Goal: Transaction & Acquisition: Purchase product/service

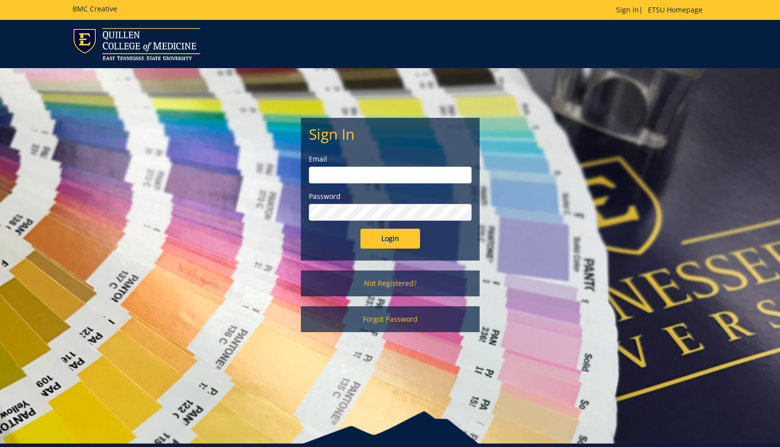
click at [326, 171] on input "email" at bounding box center [390, 174] width 163 height 17
click at [398, 169] on input "email" at bounding box center [390, 174] width 163 height 17
type input "cottermn@etsu.edu"
click at [384, 246] on input "Login" at bounding box center [391, 239] width 60 height 20
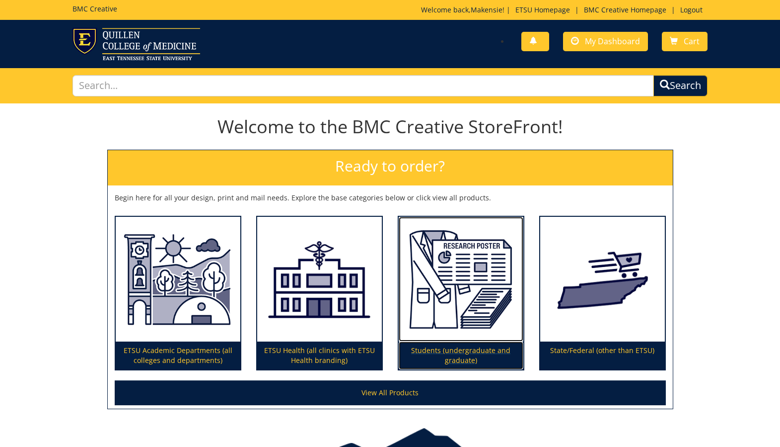
click at [458, 364] on p "Students (undergraduate and graduate)" at bounding box center [461, 355] width 125 height 28
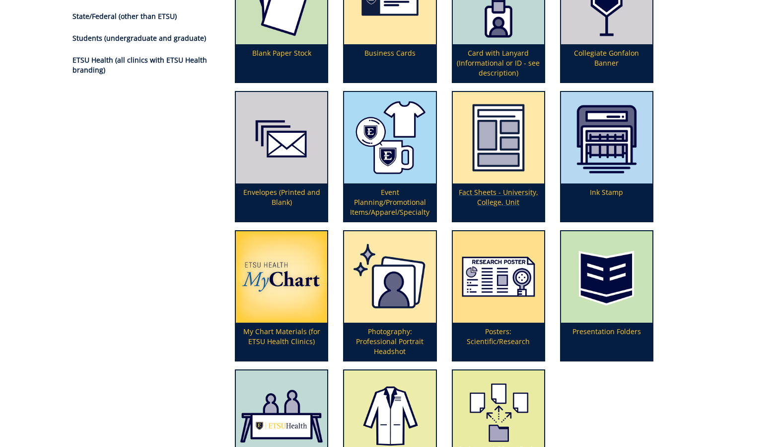
scroll to position [185, 0]
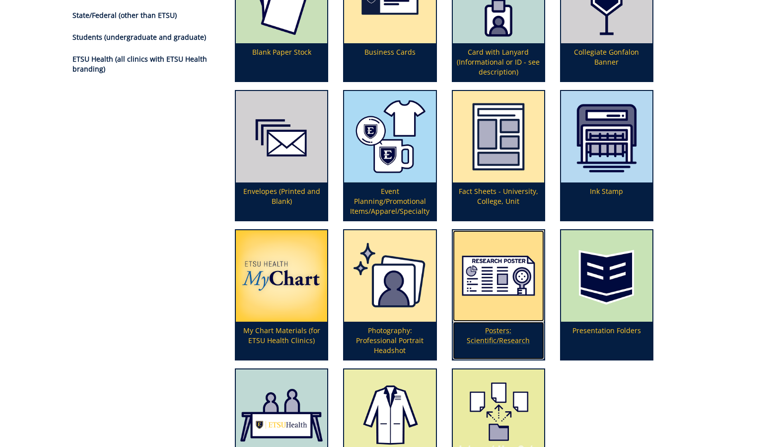
click at [494, 337] on p "Posters: Scientific/Research" at bounding box center [498, 340] width 91 height 38
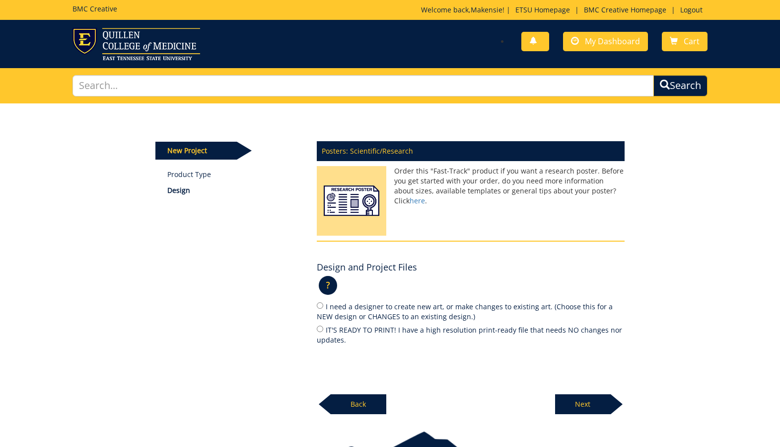
click at [348, 328] on label "IT'S READY TO PRINT! I have a high resolution print-ready file that needs NO ch…" at bounding box center [471, 334] width 308 height 21
click at [323, 328] on input "IT'S READY TO PRINT! I have a high resolution print-ready file that needs NO ch…" at bounding box center [320, 328] width 6 height 6
radio input "true"
click at [584, 401] on p "Next" at bounding box center [583, 404] width 56 height 20
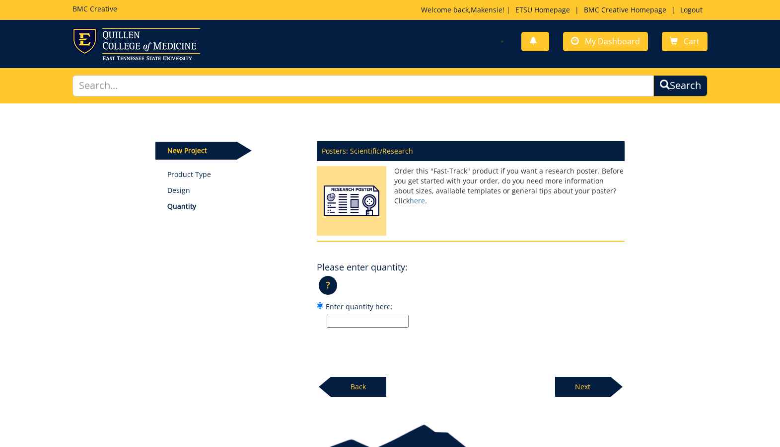
click at [388, 320] on input "Enter quantity here:" at bounding box center [368, 320] width 82 height 13
type input "1"
click at [588, 387] on p "Next" at bounding box center [583, 387] width 56 height 20
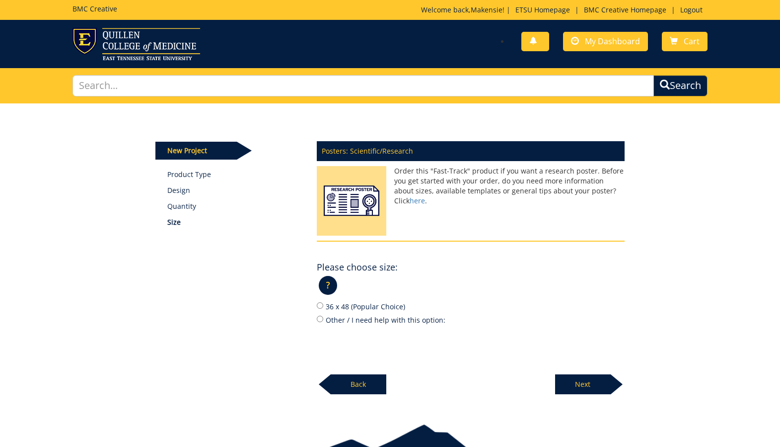
click at [350, 306] on label "36 x 48 (Popular Choice)" at bounding box center [471, 306] width 308 height 11
click at [323, 306] on input "36 x 48 (Popular Choice)" at bounding box center [320, 305] width 6 height 6
radio input "true"
click at [585, 384] on p "Next" at bounding box center [583, 384] width 56 height 20
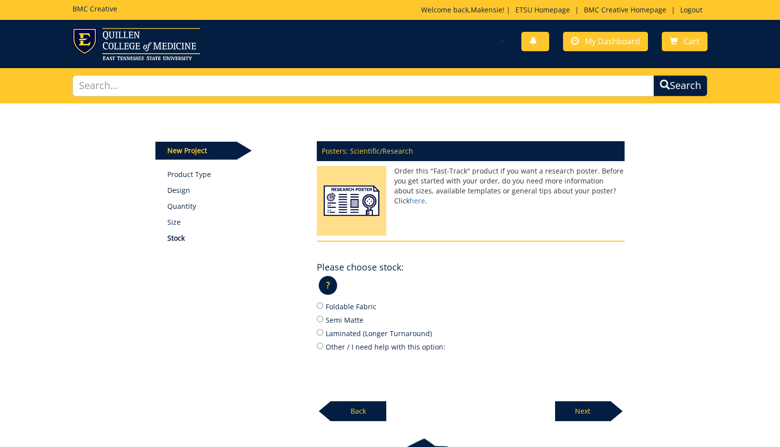
click at [350, 305] on label "Foldable Fabric" at bounding box center [471, 306] width 308 height 11
click at [323, 305] on input "Foldable Fabric" at bounding box center [320, 305] width 6 height 6
radio input "true"
click at [577, 410] on p "Next" at bounding box center [583, 411] width 56 height 20
click at [572, 410] on p "Next" at bounding box center [583, 411] width 56 height 20
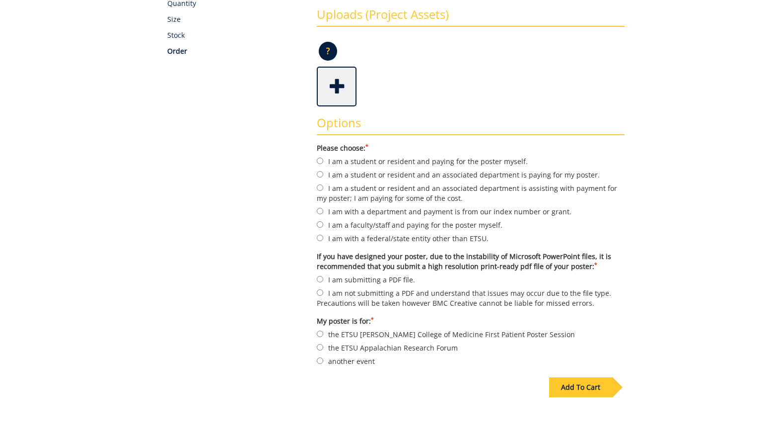
scroll to position [191, 0]
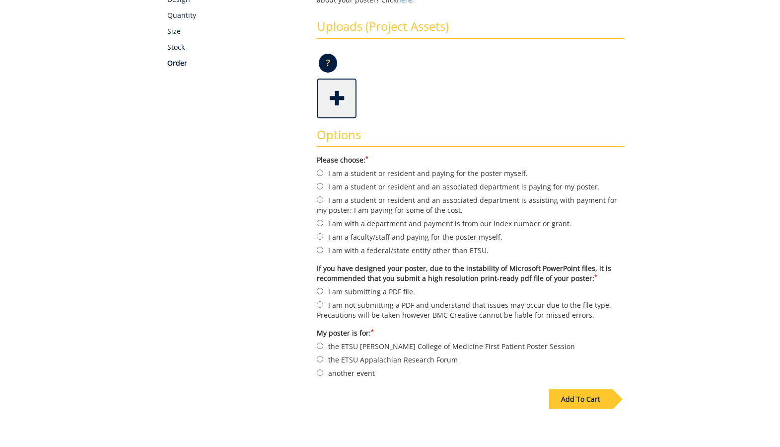
click at [380, 172] on label "I am a student or resident and paying for the poster myself." at bounding box center [471, 172] width 308 height 11
click at [323, 172] on input "I am a student or resident and paying for the poster myself." at bounding box center [320, 172] width 6 height 6
radio input "true"
click at [339, 100] on span at bounding box center [338, 97] width 40 height 35
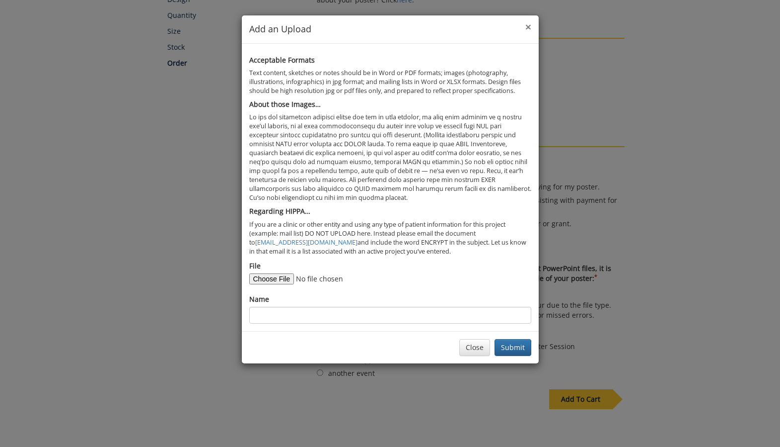
click at [526, 24] on span "×" at bounding box center [529, 27] width 6 height 14
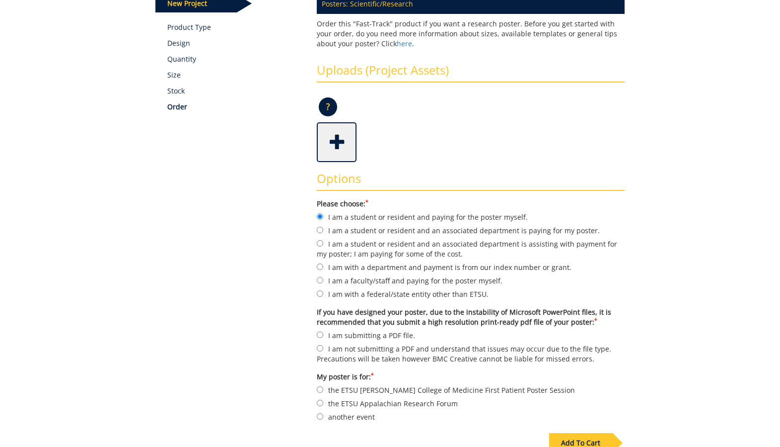
scroll to position [145, 0]
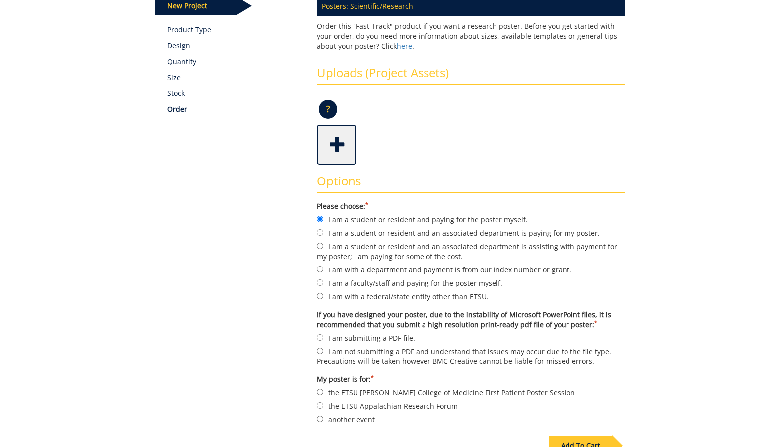
click at [334, 142] on span at bounding box center [338, 143] width 40 height 35
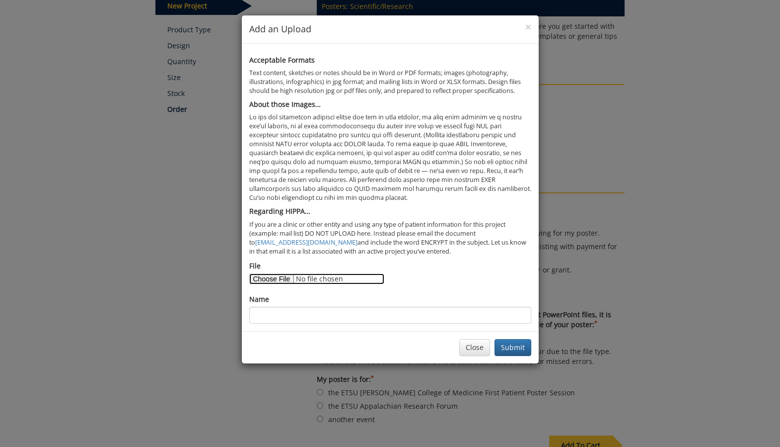
click at [281, 275] on input "File" at bounding box center [316, 278] width 135 height 11
type input "C:\fakepath\Final smokies poster.pptx"
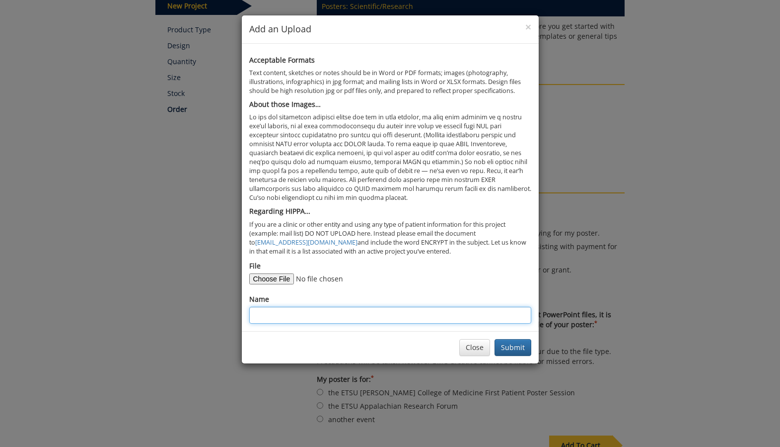
click at [416, 314] on input "Name" at bounding box center [390, 314] width 282 height 17
paste input "Training Staff at Great Smoky Mountains National Park to Support Individuals wi…"
type input "Training Staff at Great Smoky Mountains National Park to Support Individuals wi…"
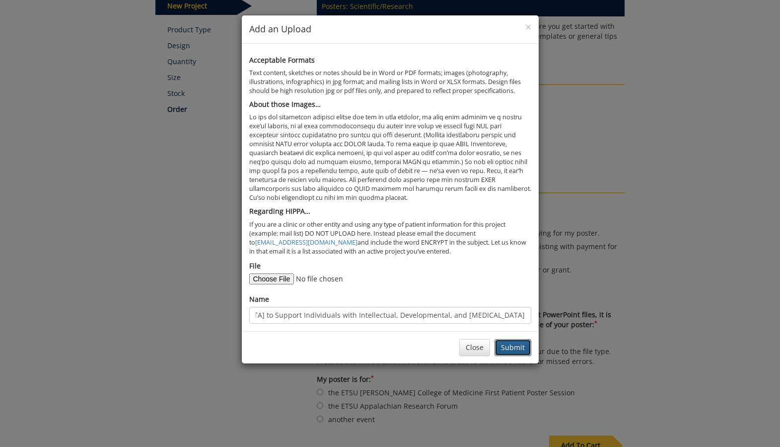
scroll to position [0, 0]
click at [513, 351] on button "Submit" at bounding box center [513, 347] width 37 height 17
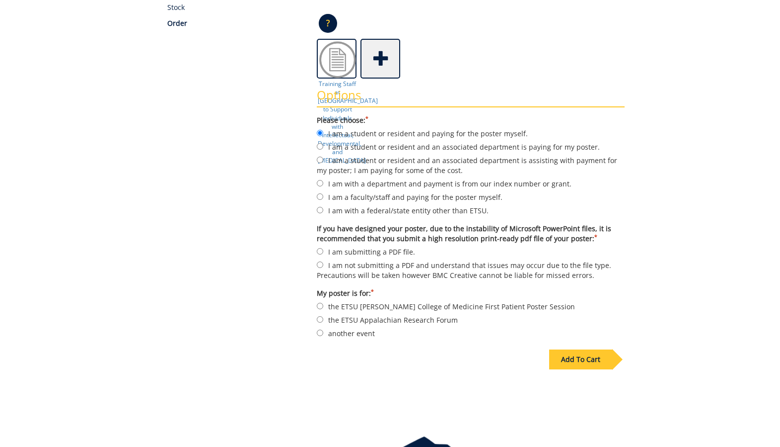
scroll to position [233, 0]
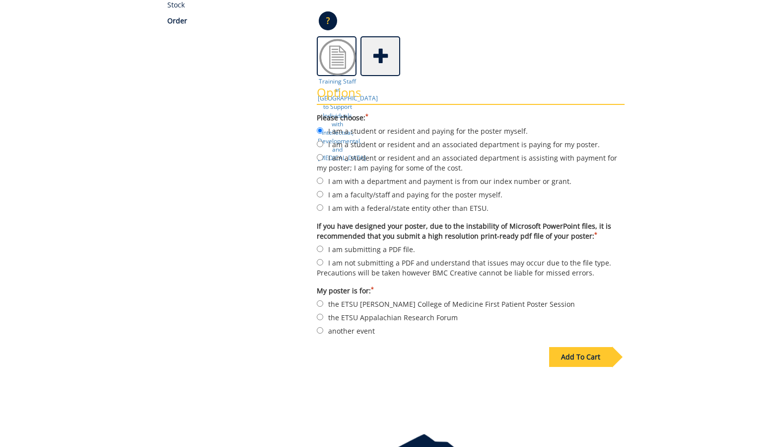
click at [598, 355] on div "Add To Cart" at bounding box center [580, 357] width 63 height 20
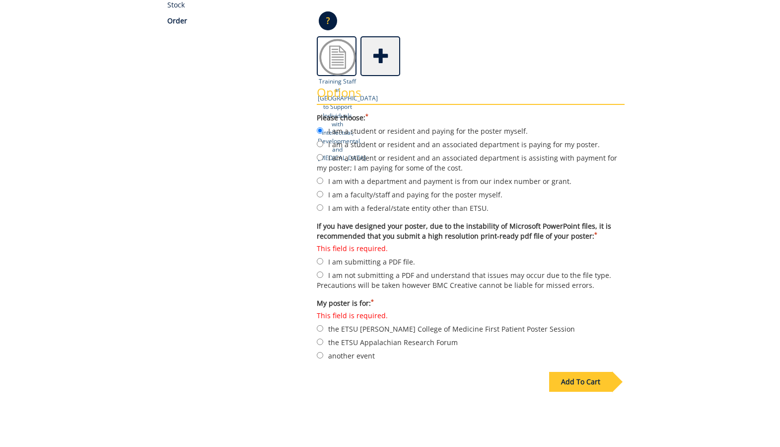
click at [340, 68] on img at bounding box center [338, 57] width 40 height 40
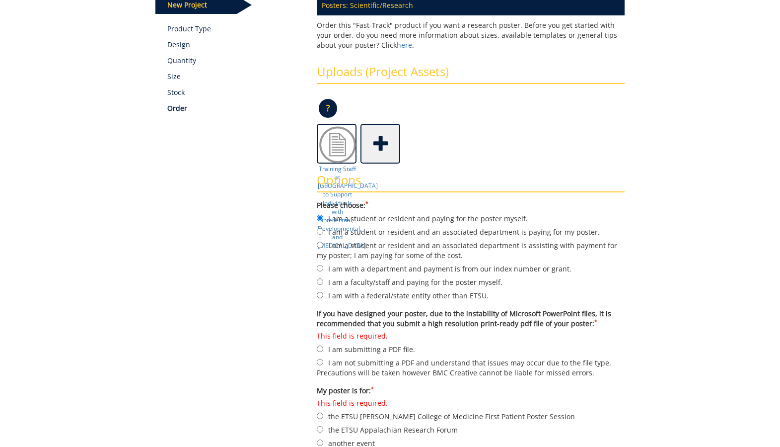
scroll to position [140, 0]
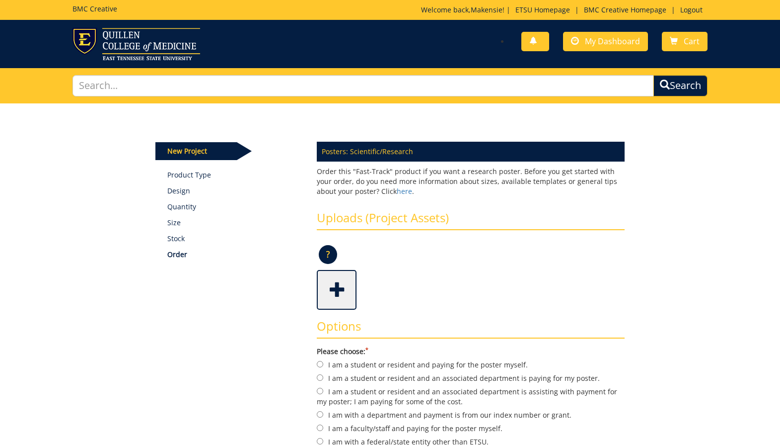
click at [327, 293] on span at bounding box center [338, 288] width 40 height 35
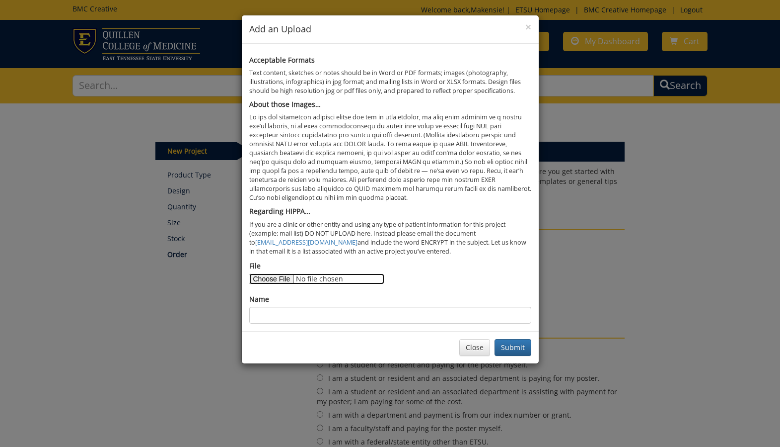
click at [265, 279] on input "File" at bounding box center [316, 278] width 135 height 11
type input "C:\fakepath\Final smokies poster.pdf"
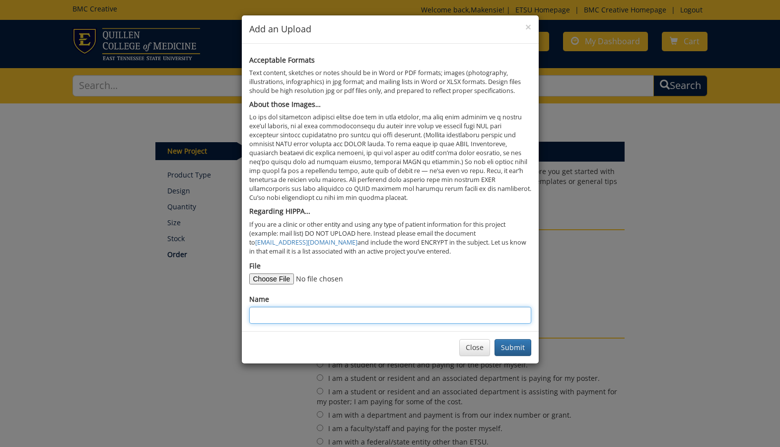
click at [318, 314] on input "Name" at bounding box center [390, 314] width 282 height 17
paste input "Training Staff at Great Smoky Mountains National Park to Support Individuals wi…"
type input "Training Staff at Great Smoky Mountains National Park to Support Individuals wi…"
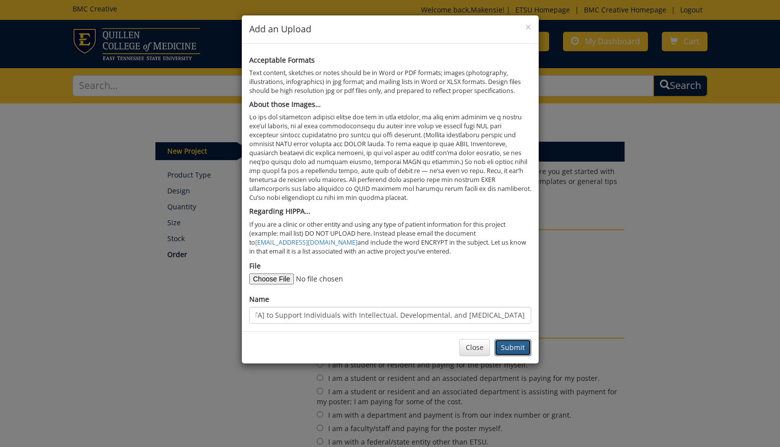
scroll to position [0, 0]
click at [516, 349] on button "Submit" at bounding box center [513, 347] width 37 height 17
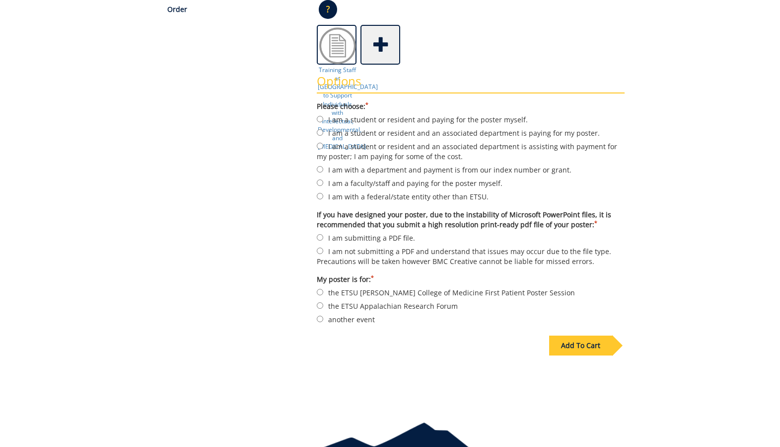
scroll to position [297, 0]
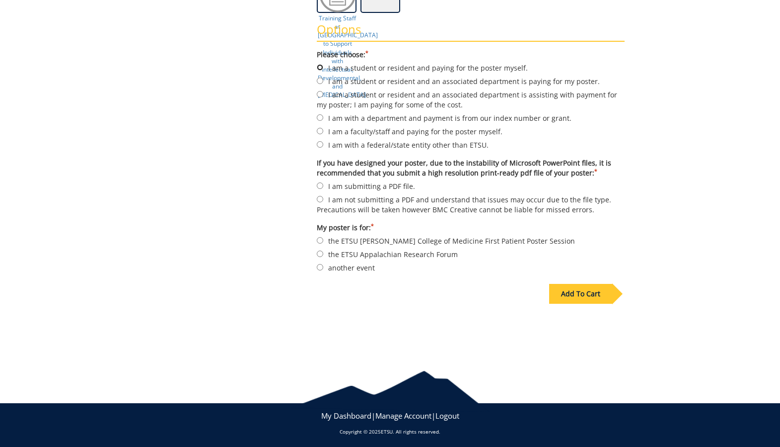
click at [319, 66] on input "I am a student or resident and paying for the poster myself." at bounding box center [320, 67] width 6 height 6
radio input "true"
click at [319, 184] on input "I am submitting a PDF file." at bounding box center [320, 185] width 6 height 6
radio input "true"
click at [345, 267] on label "another event" at bounding box center [471, 267] width 308 height 11
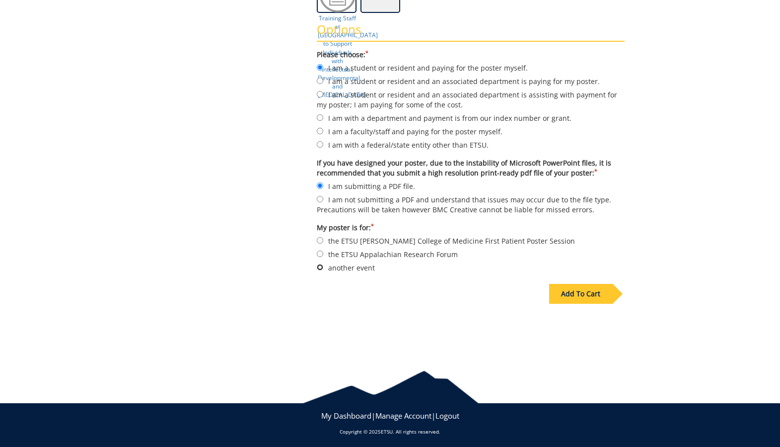
click at [323, 267] on input "another event" at bounding box center [320, 267] width 6 height 6
radio input "true"
click at [584, 293] on div "Add To Cart" at bounding box center [580, 294] width 63 height 20
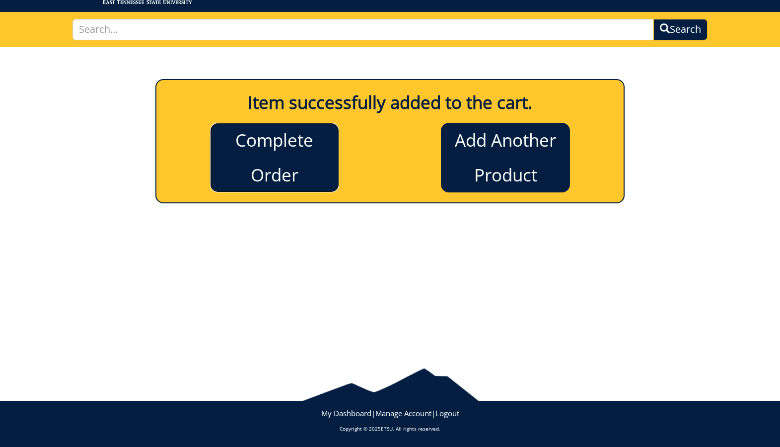
click at [306, 163] on link "Complete Order" at bounding box center [274, 158] width 129 height 70
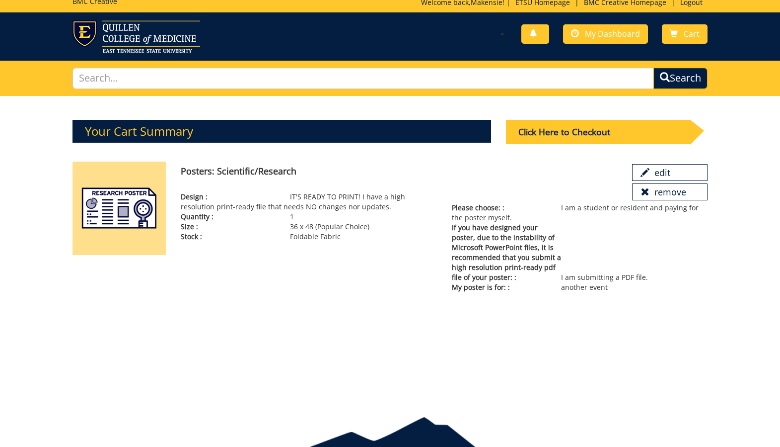
scroll to position [3, 0]
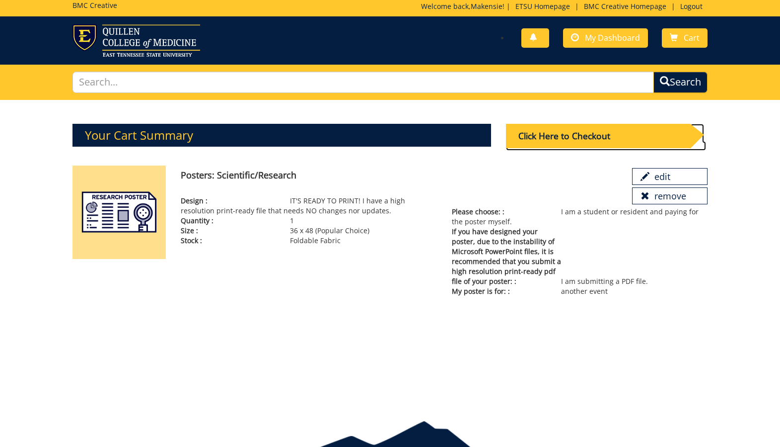
click at [553, 131] on div "Click Here to Checkout" at bounding box center [598, 136] width 184 height 24
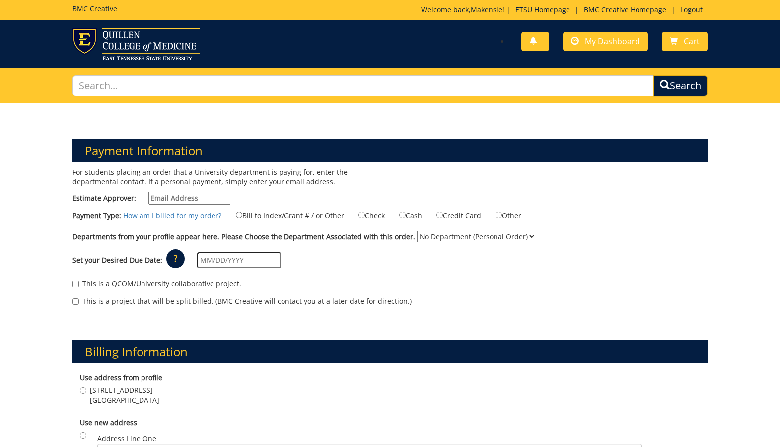
click at [164, 199] on input "Estimate Approver:" at bounding box center [190, 198] width 82 height 13
type input "cottermn@etsu.edu"
click at [459, 214] on label "Credit Card" at bounding box center [452, 215] width 57 height 11
click at [443, 214] on input "Credit Card" at bounding box center [440, 215] width 6 height 6
radio input "true"
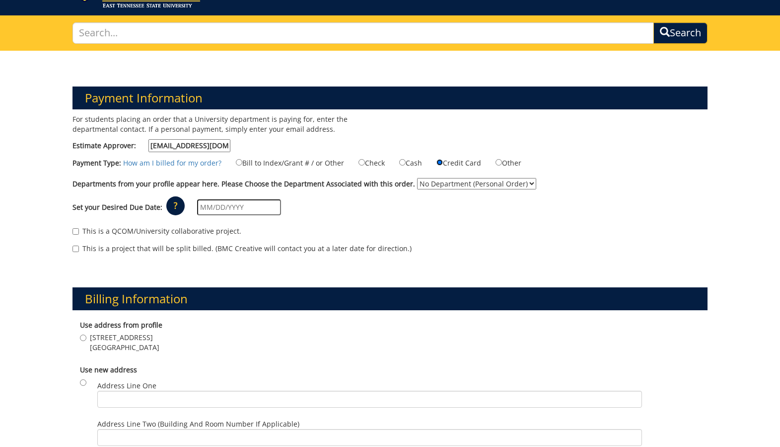
scroll to position [62, 0]
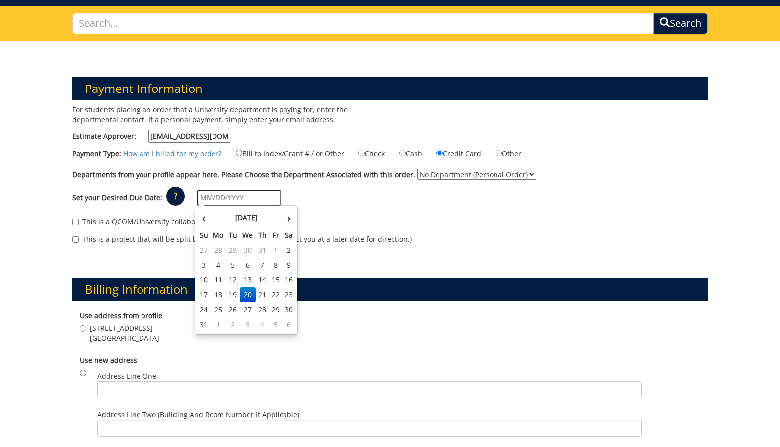
click at [212, 199] on input "text" at bounding box center [239, 198] width 84 height 16
click at [290, 220] on th "›" at bounding box center [289, 218] width 13 height 20
click at [202, 225] on th "‹" at bounding box center [203, 218] width 13 height 20
click at [201, 324] on td "31" at bounding box center [203, 324] width 13 height 15
type input "[DATE]"
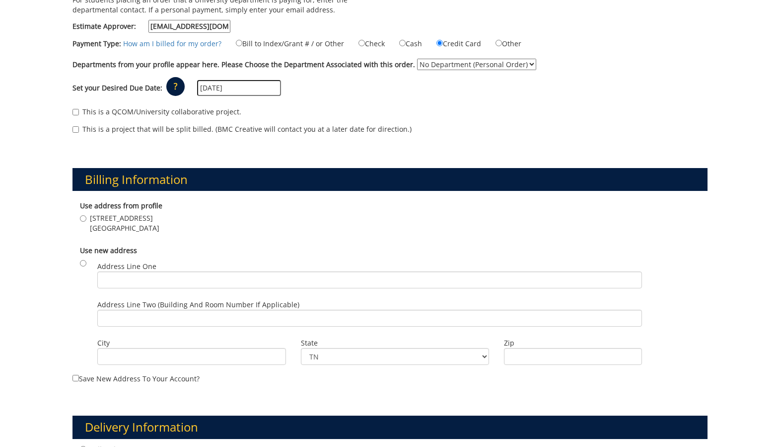
scroll to position [177, 0]
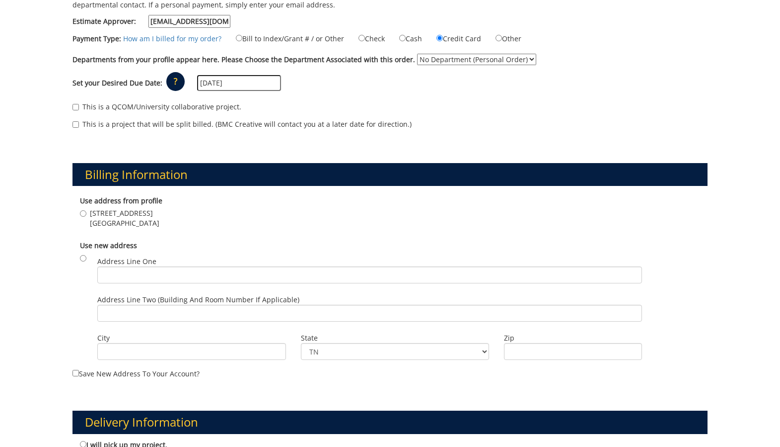
click at [111, 216] on span "[STREET_ADDRESS]" at bounding box center [125, 213] width 70 height 10
click at [86, 216] on input "111 Castleview Drive Hendersonville , TN 37075" at bounding box center [83, 213] width 6 height 6
radio input "true"
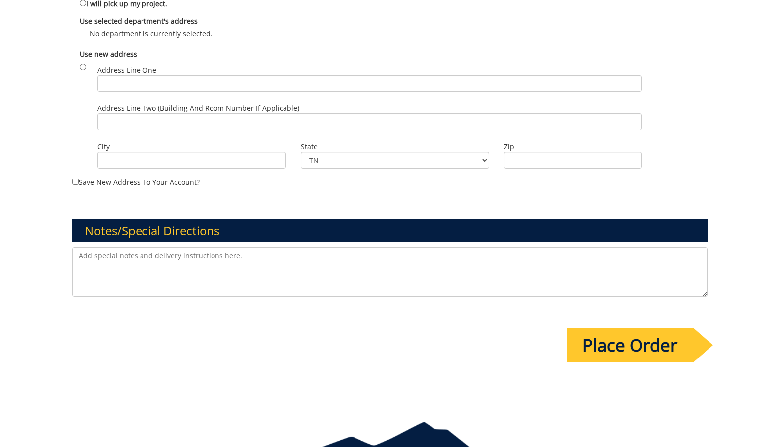
scroll to position [495, 0]
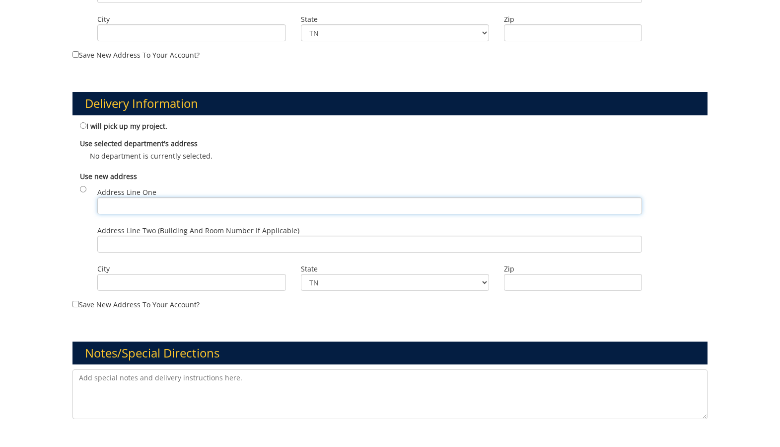
click at [118, 203] on input "Address Line One" at bounding box center [369, 205] width 545 height 17
type input "[STREET_ADDRESS]"
click at [82, 186] on input "radio" at bounding box center [83, 189] width 6 height 6
radio input "true"
click at [133, 282] on input "City" at bounding box center [191, 282] width 189 height 17
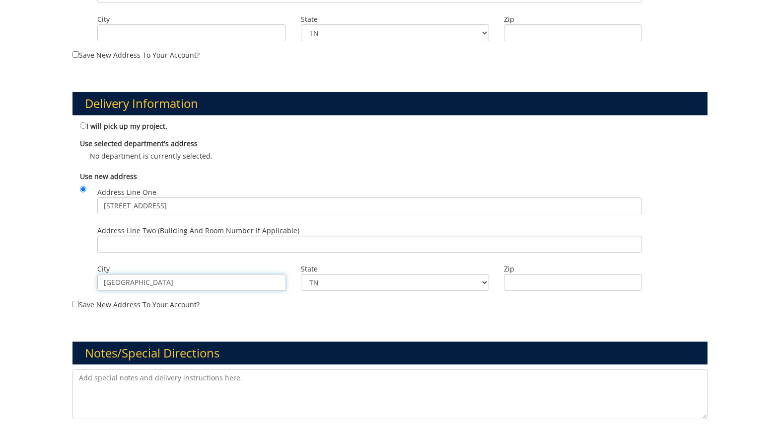
type input "Hendersonville"
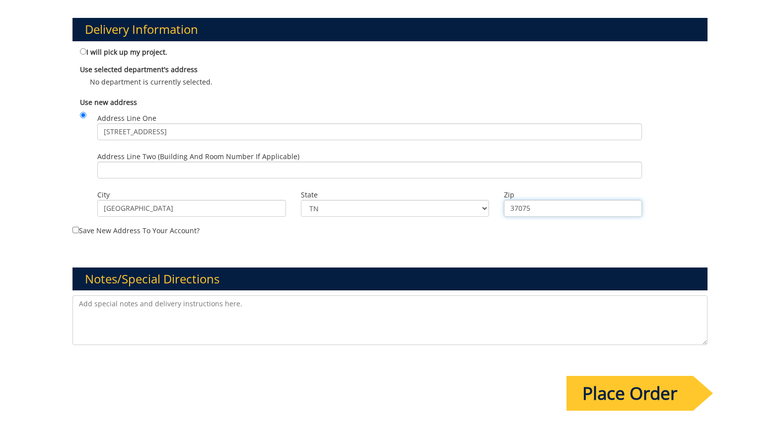
scroll to position [571, 0]
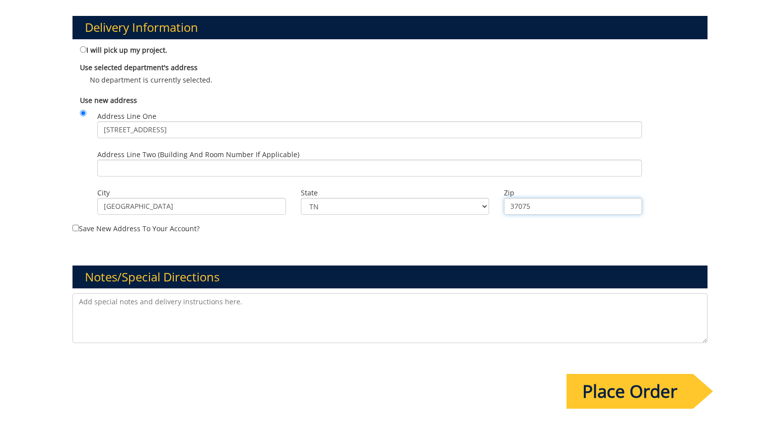
type input "37075"
click at [608, 395] on input "Place Order" at bounding box center [630, 391] width 127 height 35
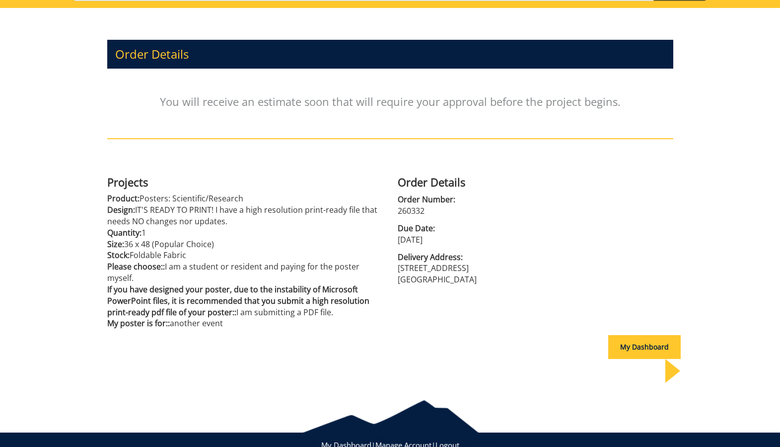
scroll to position [104, 0]
